Goal: Task Accomplishment & Management: Manage account settings

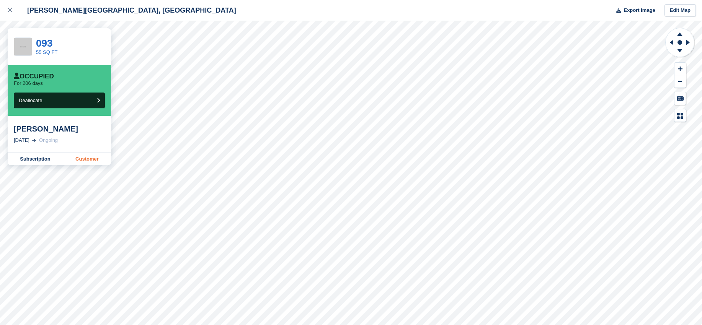
click at [83, 156] on link "Customer" at bounding box center [87, 159] width 48 height 12
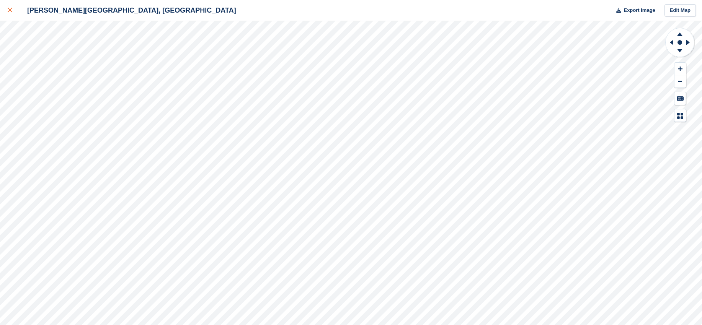
click at [16, 11] on div at bounding box center [14, 10] width 13 height 9
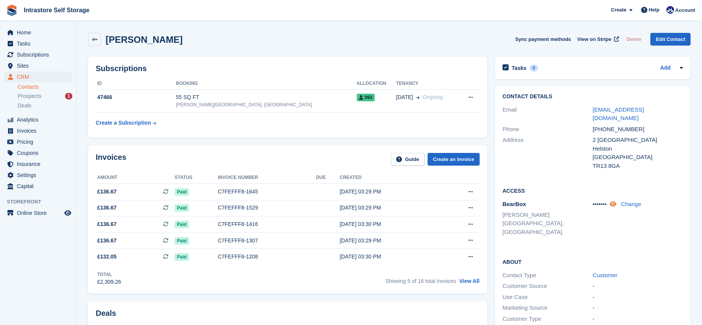
click at [614, 201] on icon at bounding box center [612, 204] width 7 height 6
click at [391, 71] on h2 "Subscriptions" at bounding box center [288, 68] width 384 height 9
click at [467, 100] on button at bounding box center [470, 97] width 14 height 11
click at [448, 111] on p "Cancel subscription" at bounding box center [440, 112] width 67 height 10
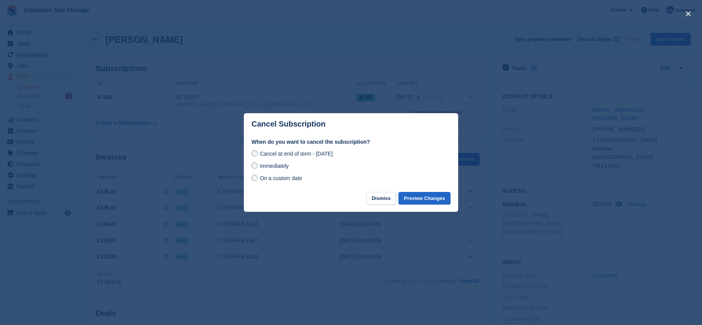
click at [260, 165] on span "Immediately" at bounding box center [274, 166] width 29 height 6
click at [428, 198] on button "Preview Changes" at bounding box center [424, 198] width 52 height 13
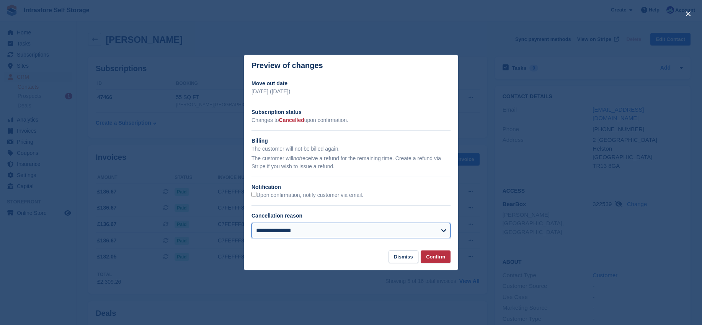
click at [269, 232] on select "**********" at bounding box center [350, 230] width 199 height 15
select select "**********"
click at [440, 259] on button "Confirm" at bounding box center [435, 257] width 30 height 13
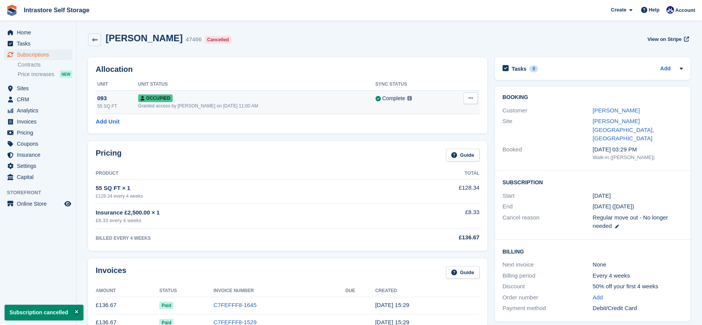
click at [471, 96] on icon at bounding box center [470, 98] width 4 height 5
click at [433, 127] on p "Deallocate" at bounding box center [440, 130] width 67 height 10
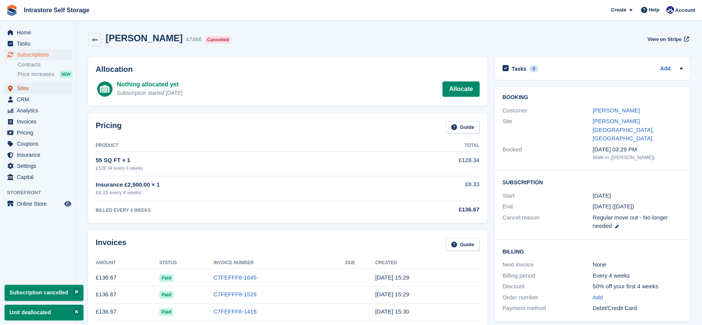
click at [29, 90] on span "Sites" at bounding box center [40, 88] width 46 height 11
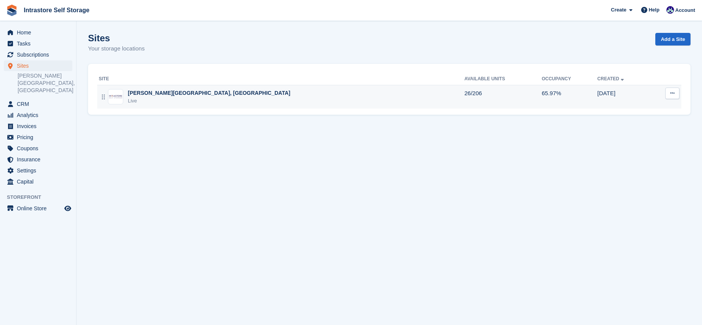
click at [144, 87] on td "Hornsby House, Helston Live" at bounding box center [280, 97] width 367 height 24
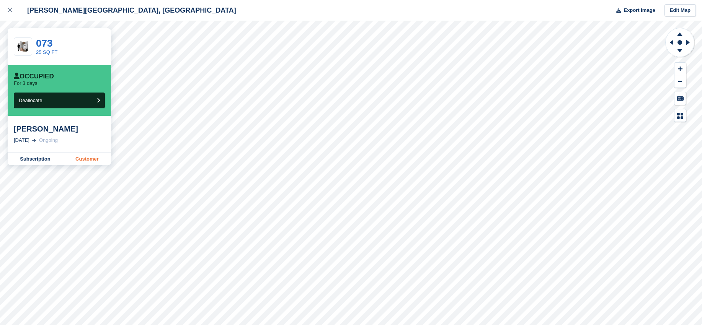
click at [81, 155] on link "Customer" at bounding box center [87, 159] width 48 height 12
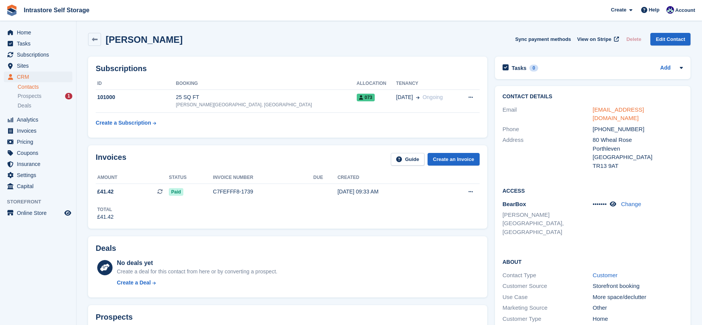
click at [607, 112] on link "jenniferwhite19@btinternet.com" at bounding box center [617, 113] width 51 height 15
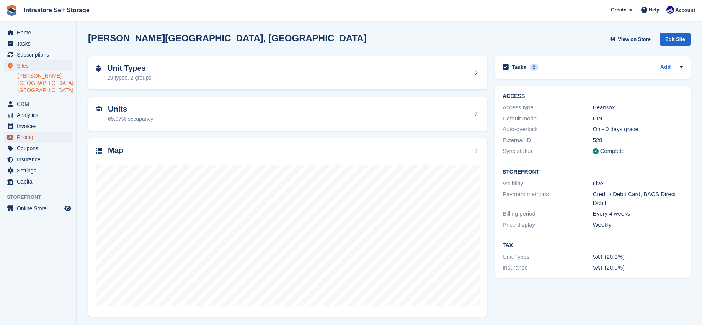
click at [25, 132] on span "Pricing" at bounding box center [40, 137] width 46 height 11
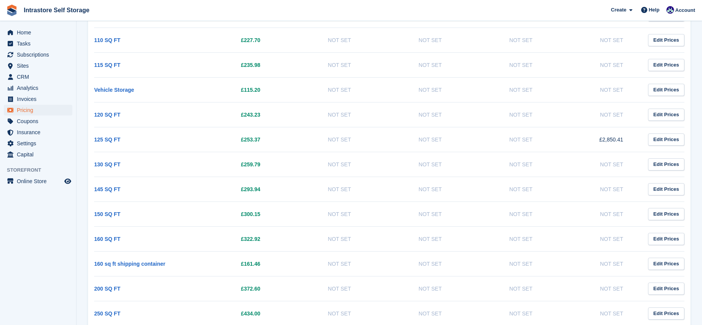
scroll to position [563, 0]
